Goal: Task Accomplishment & Management: Use online tool/utility

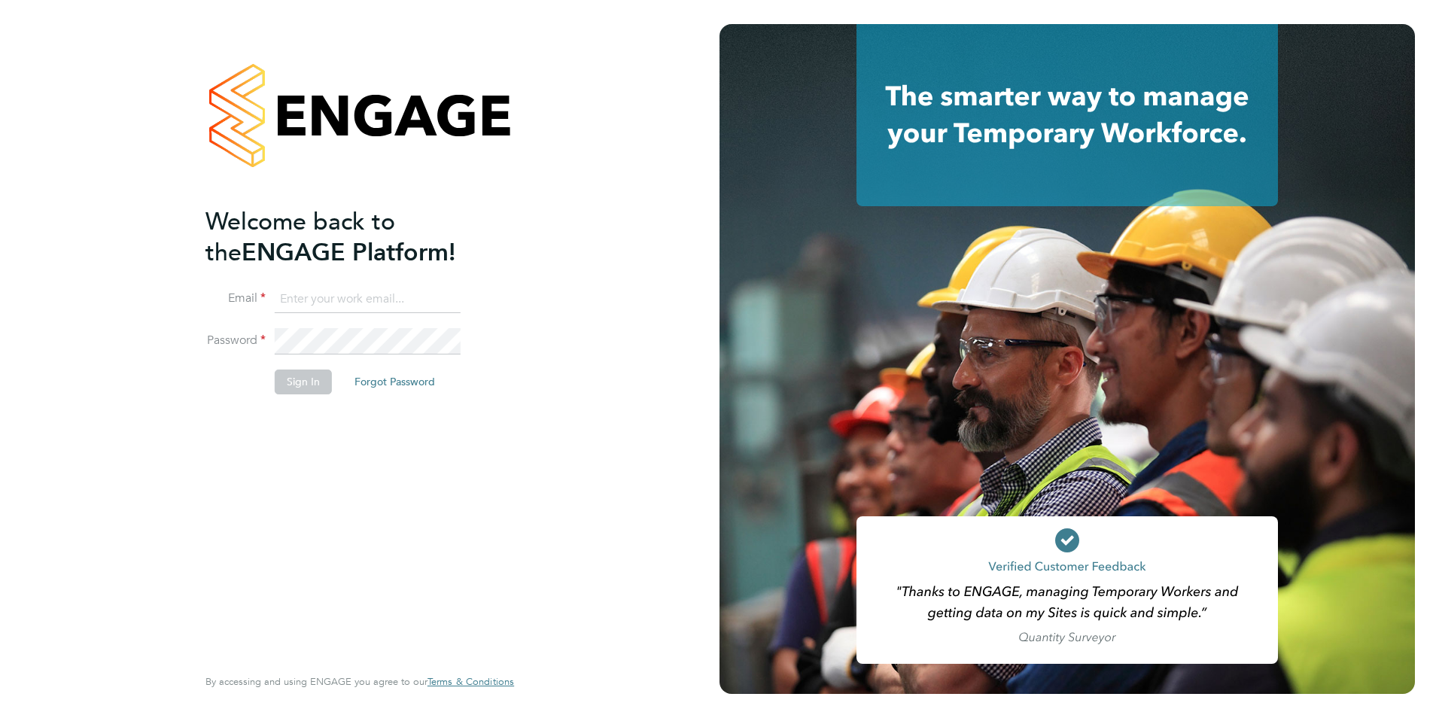
type input "[PERSON_NAME][EMAIL_ADDRESS][PERSON_NAME][DOMAIN_NAME]"
click at [284, 381] on button "Sign In" at bounding box center [303, 382] width 57 height 24
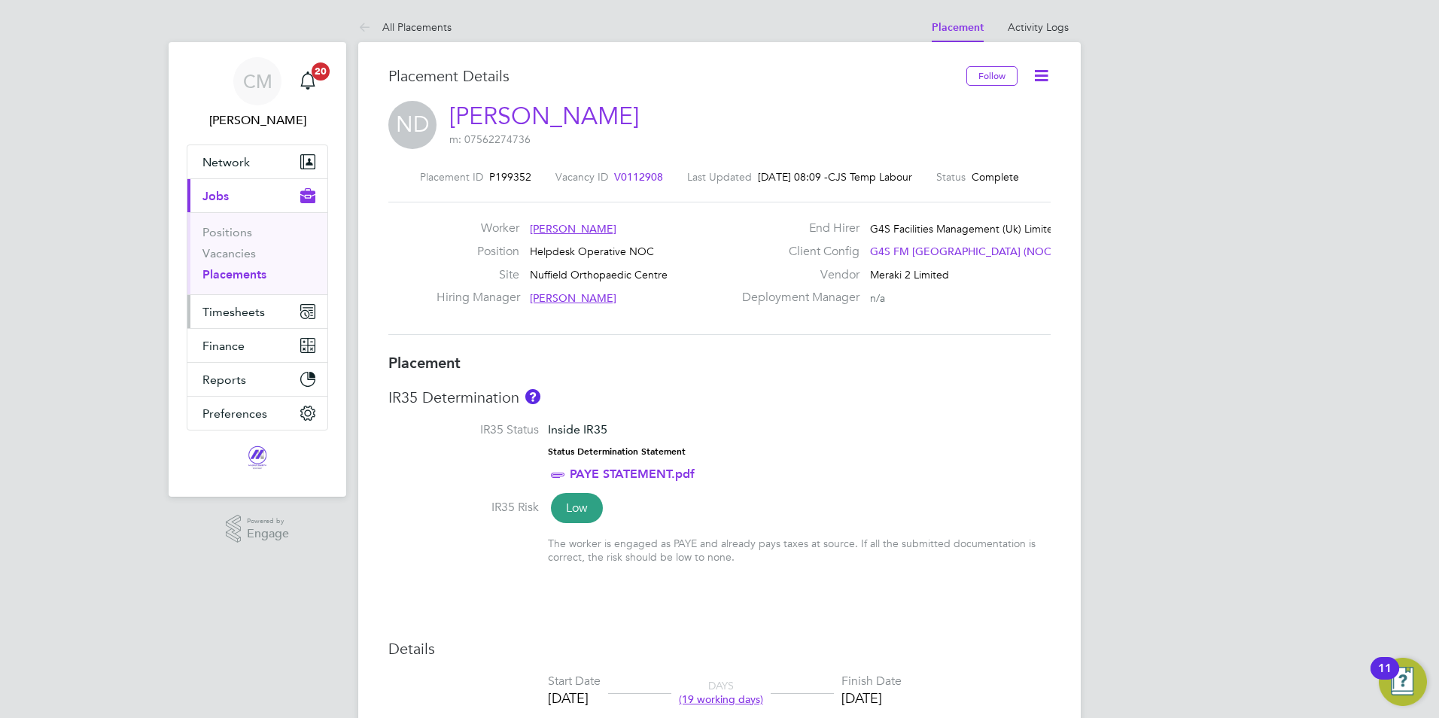
click at [261, 310] on span "Timesheets" at bounding box center [233, 312] width 62 height 14
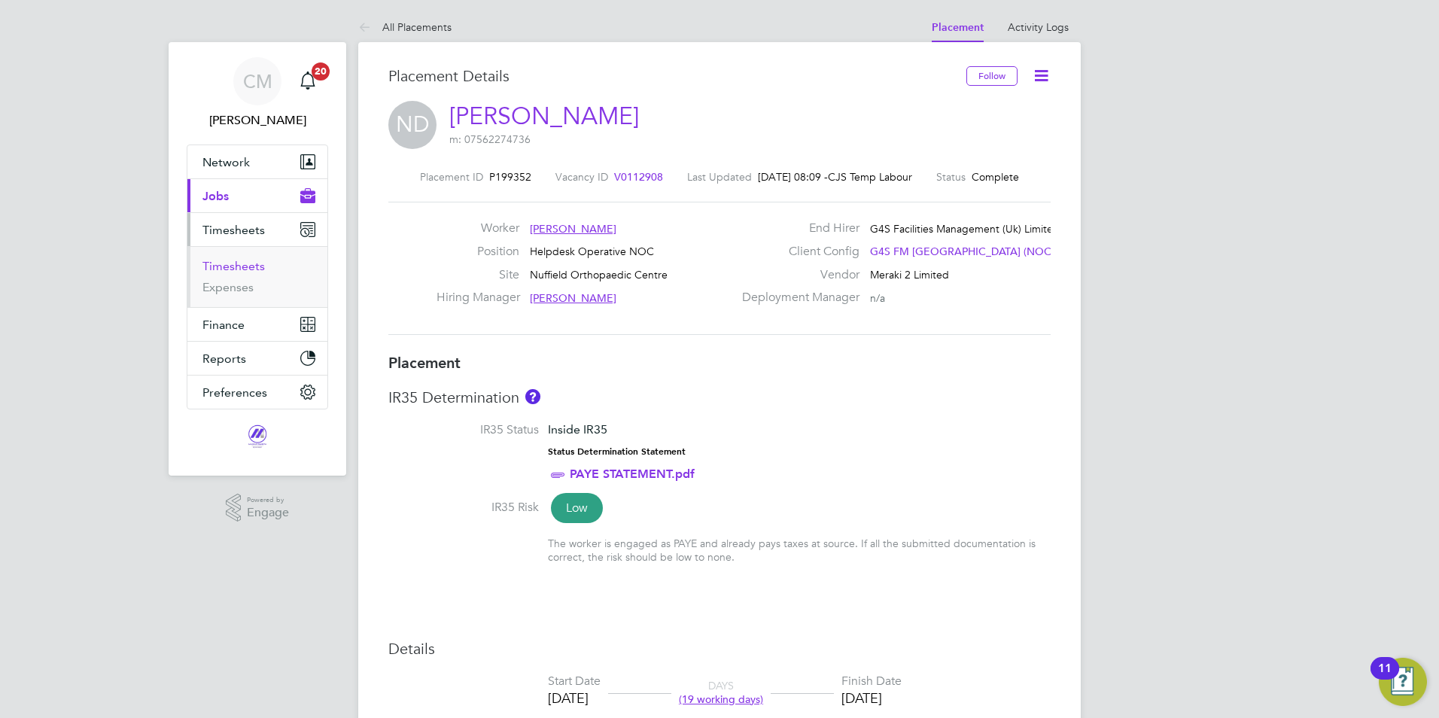
click at [258, 271] on link "Timesheets" at bounding box center [233, 266] width 62 height 14
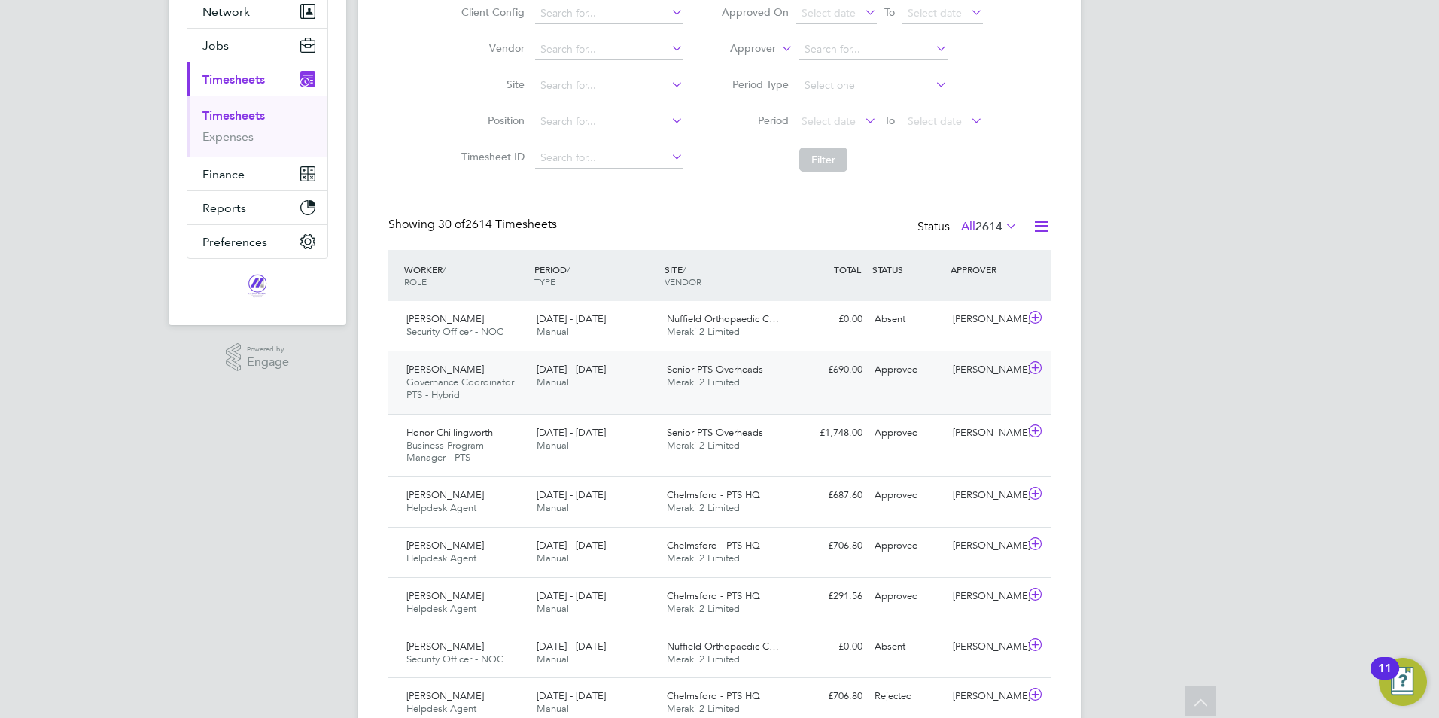
click at [588, 372] on span "[DATE] - [DATE]" at bounding box center [571, 369] width 69 height 13
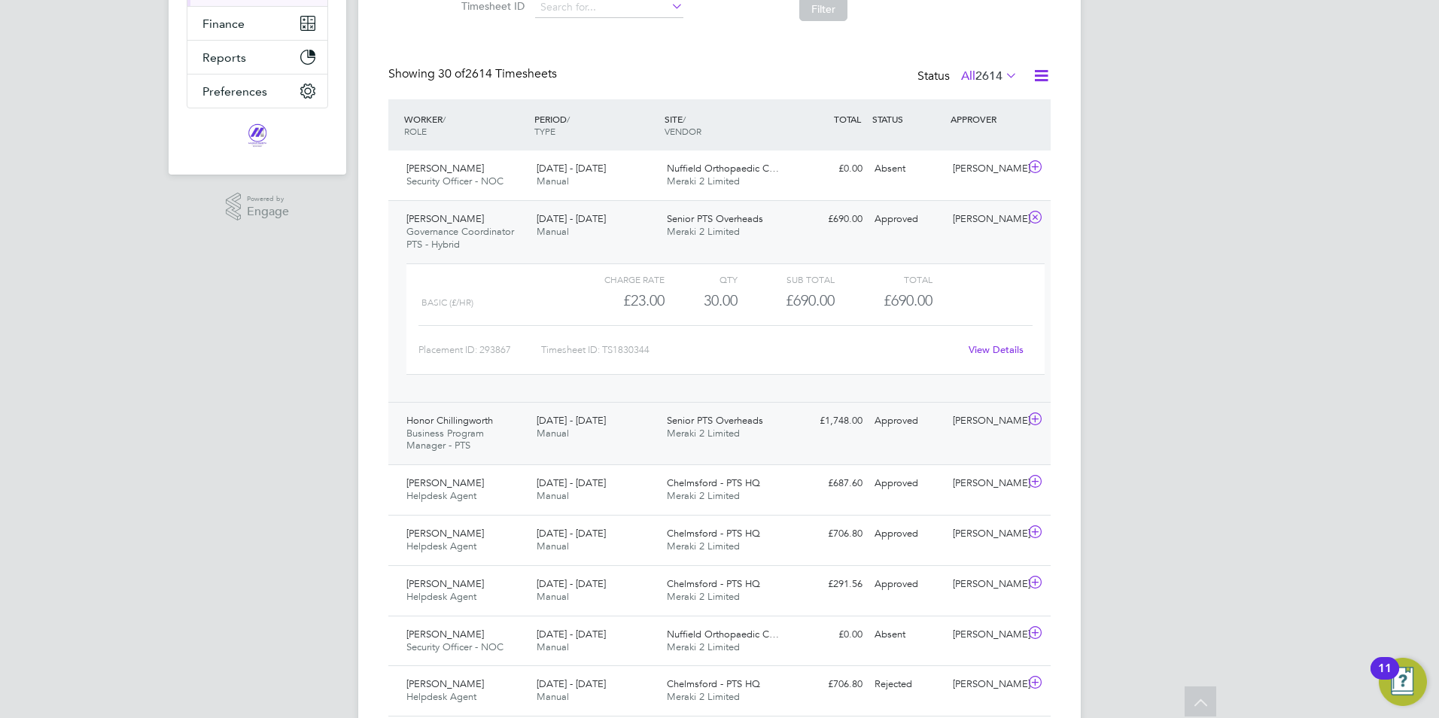
click at [567, 422] on span "[DATE] - [DATE]" at bounding box center [571, 420] width 69 height 13
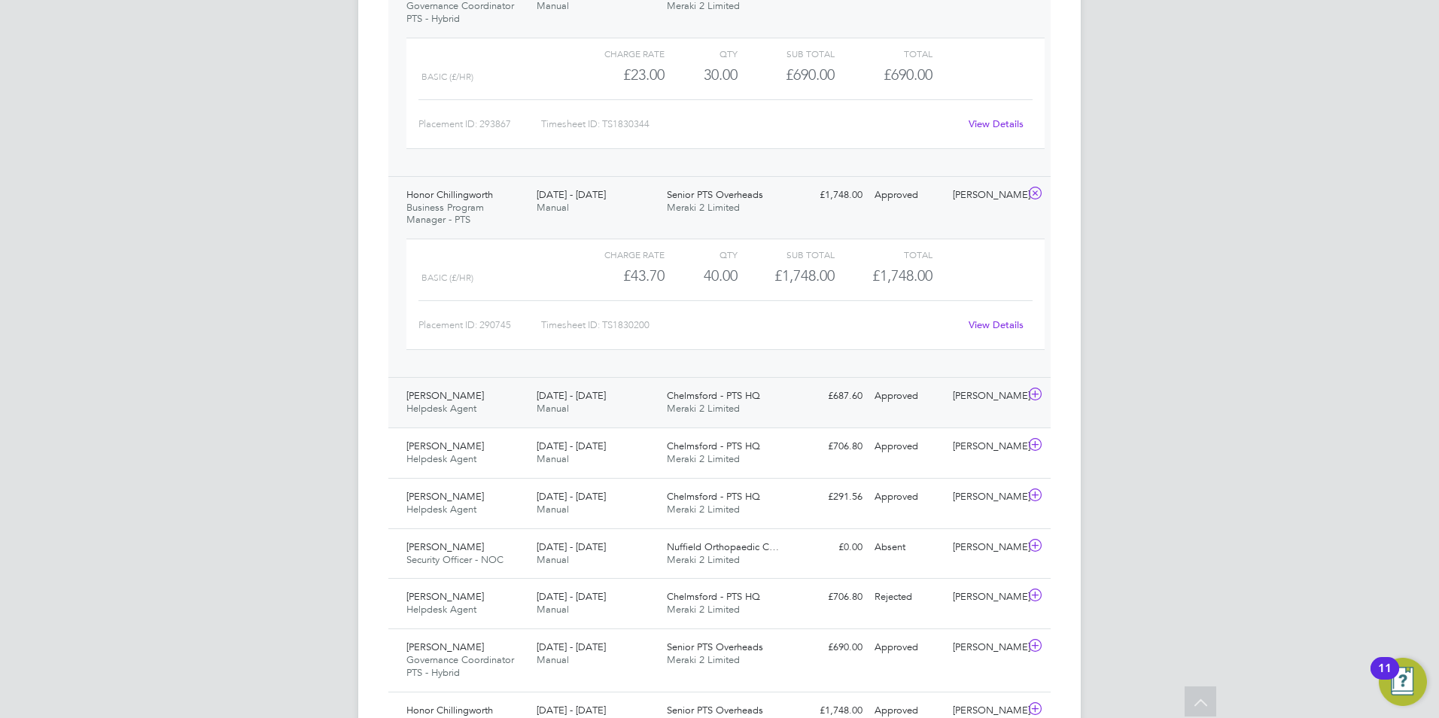
click at [455, 397] on span "[PERSON_NAME]" at bounding box center [445, 395] width 78 height 13
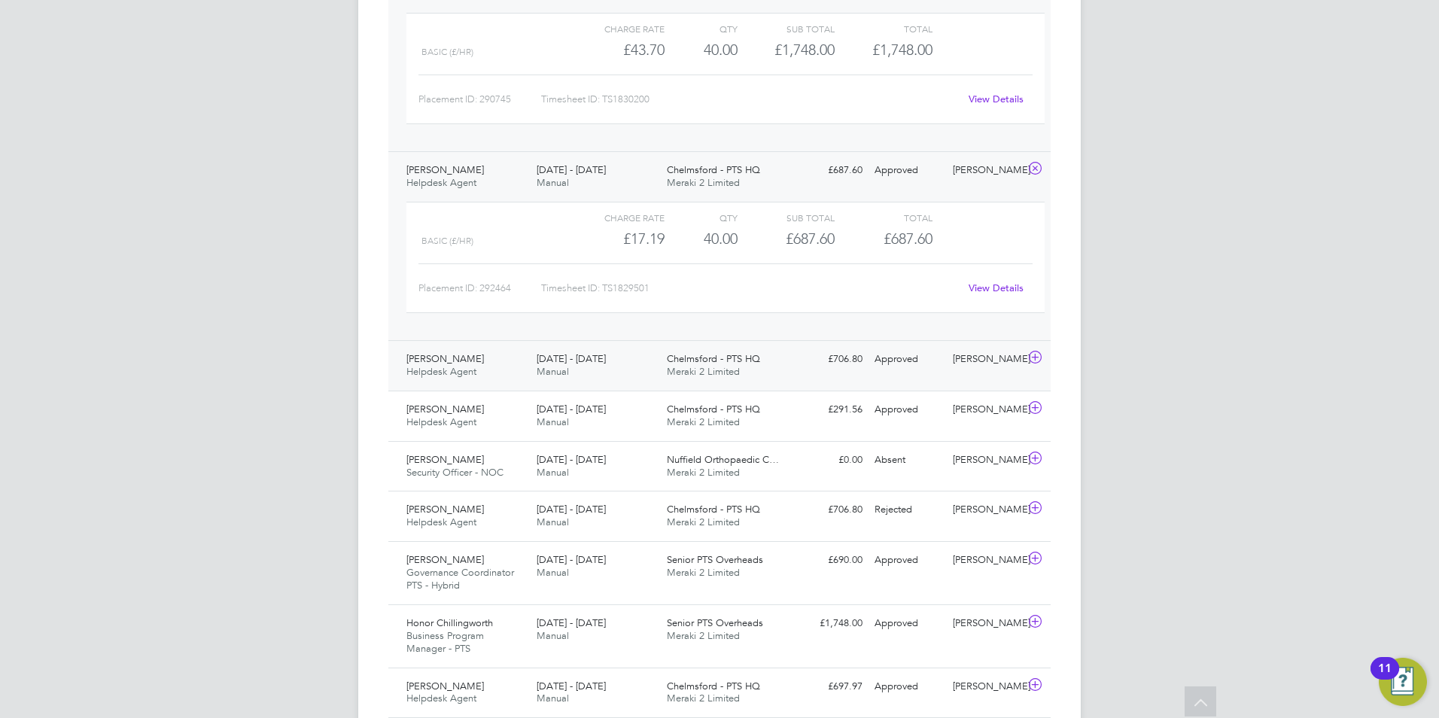
click at [567, 356] on span "[DATE] - [DATE]" at bounding box center [571, 358] width 69 height 13
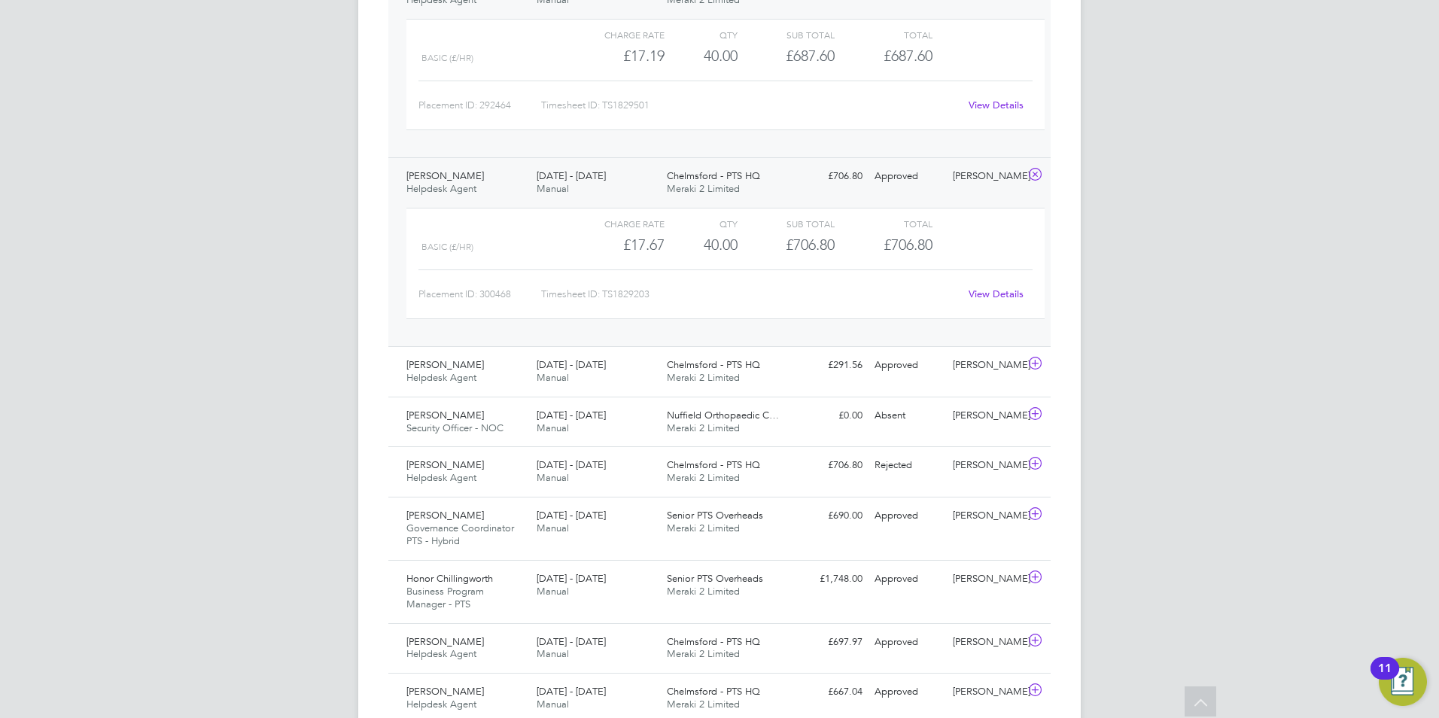
scroll to position [979, 0]
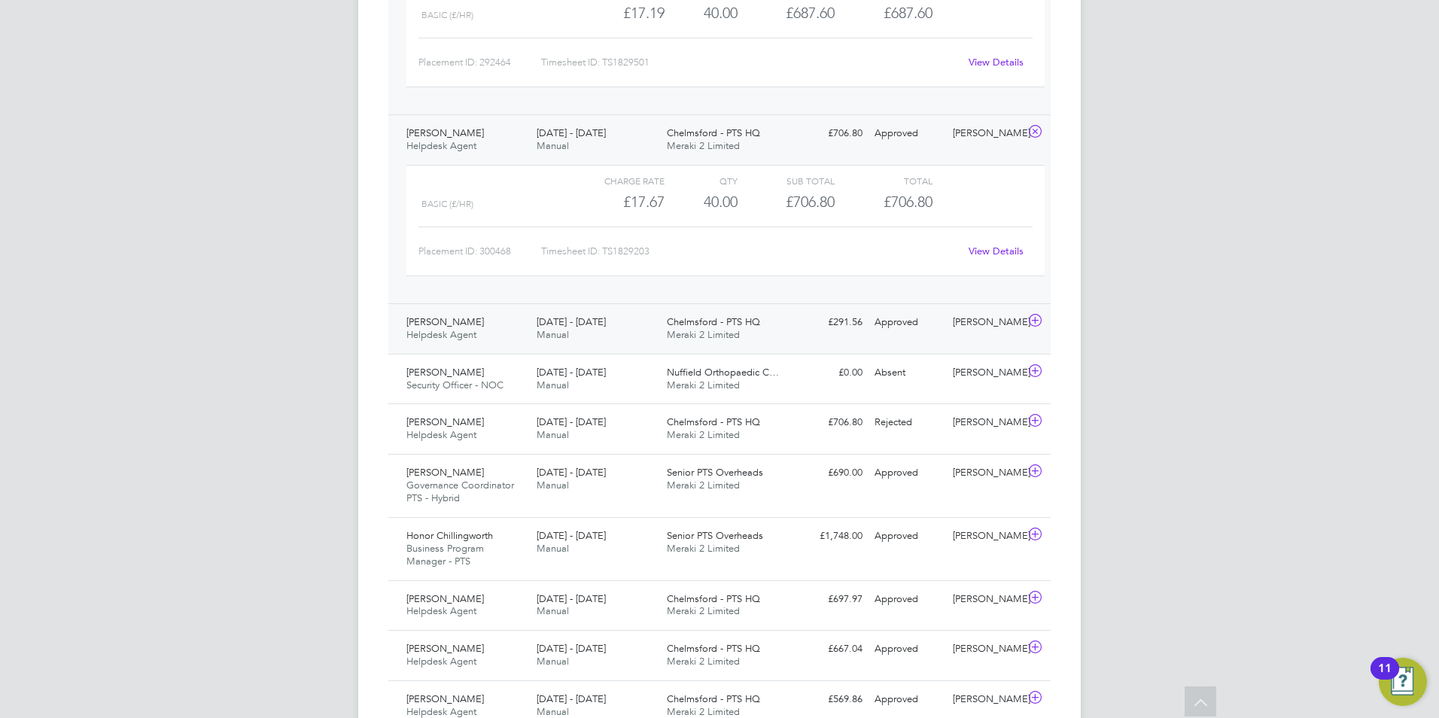
click at [464, 322] on span "[PERSON_NAME]" at bounding box center [445, 321] width 78 height 13
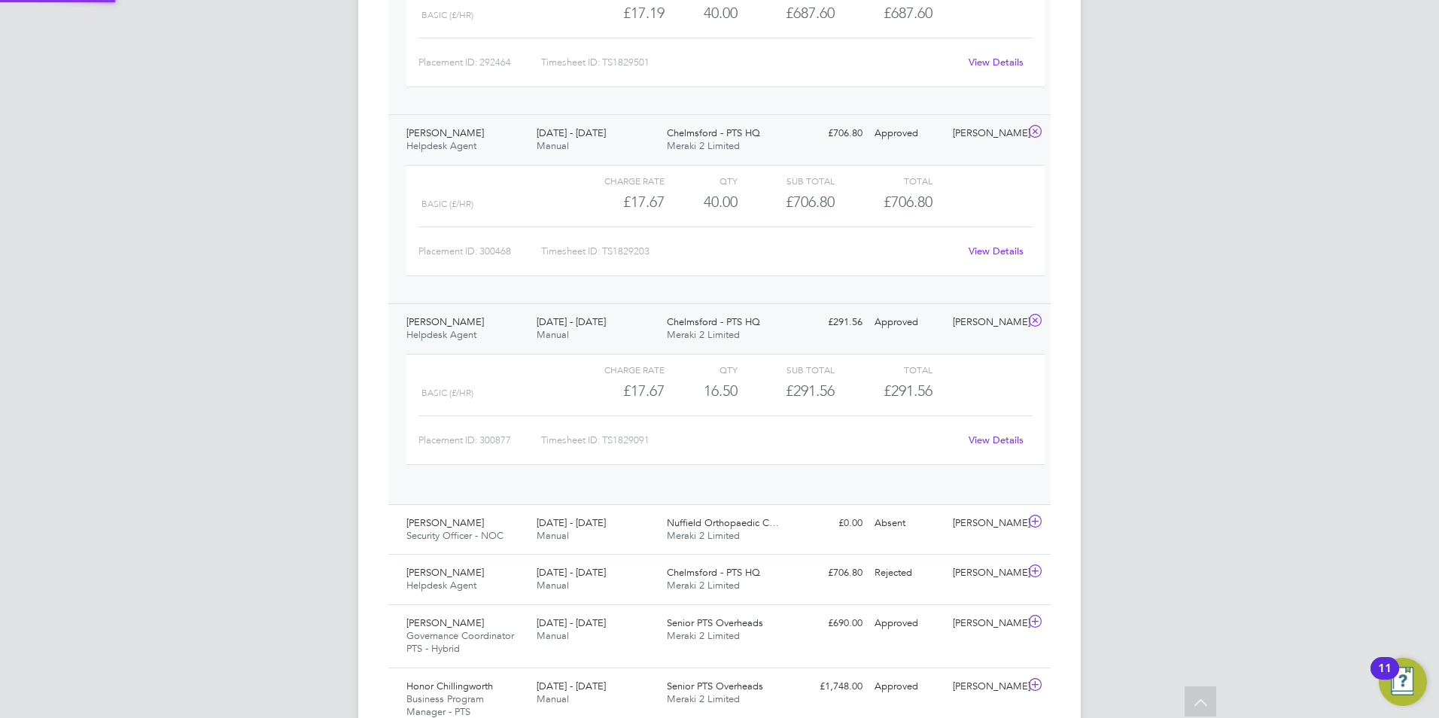
scroll to position [26, 147]
